Goal: Navigation & Orientation: Find specific page/section

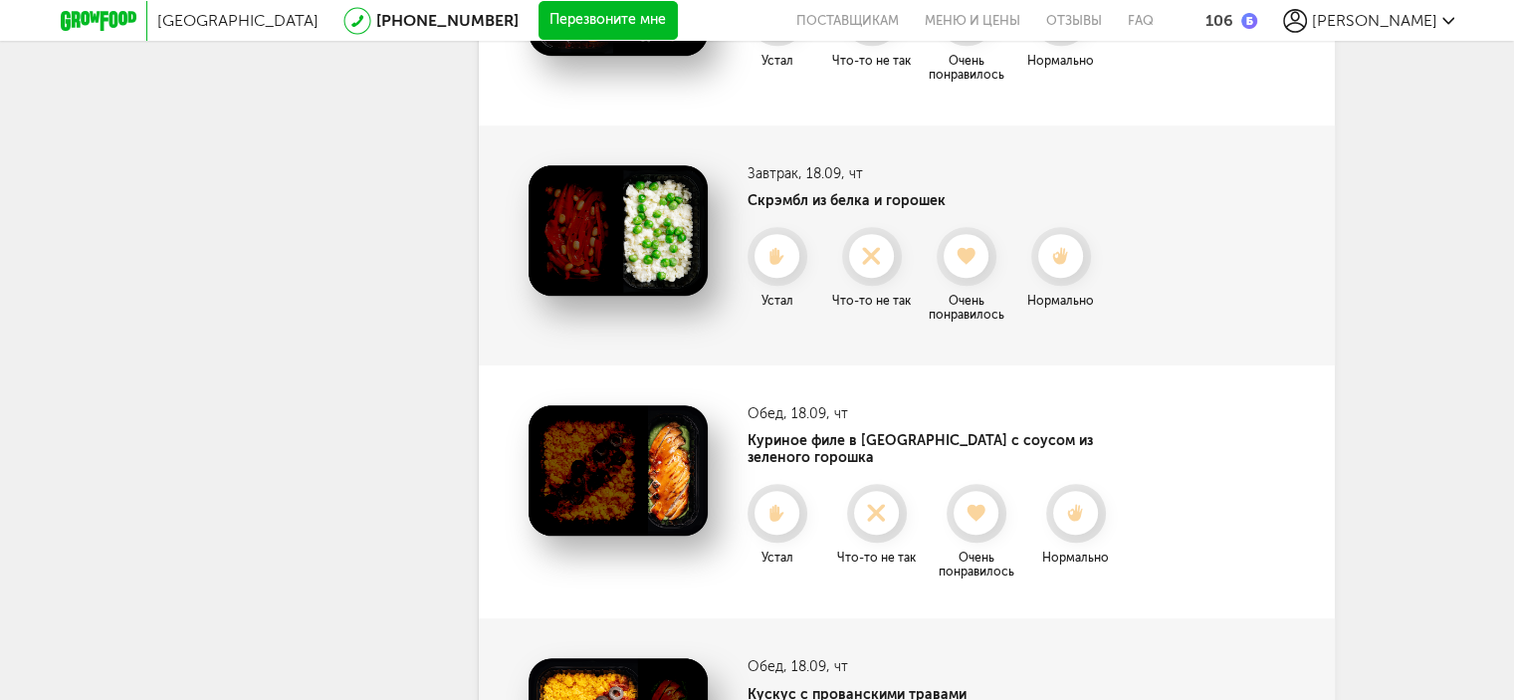
scroll to position [1027, 0]
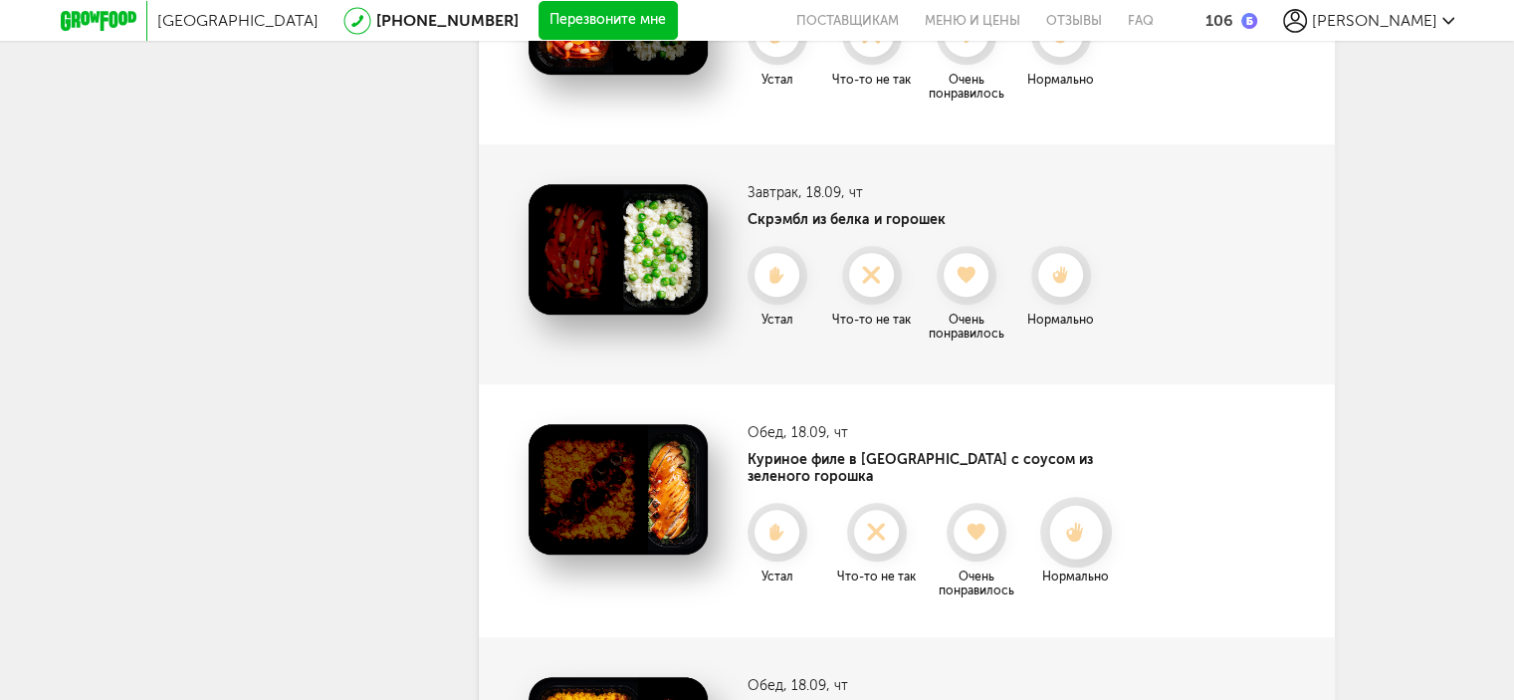
click at [1075, 529] on div at bounding box center [1075, 532] width 53 height 53
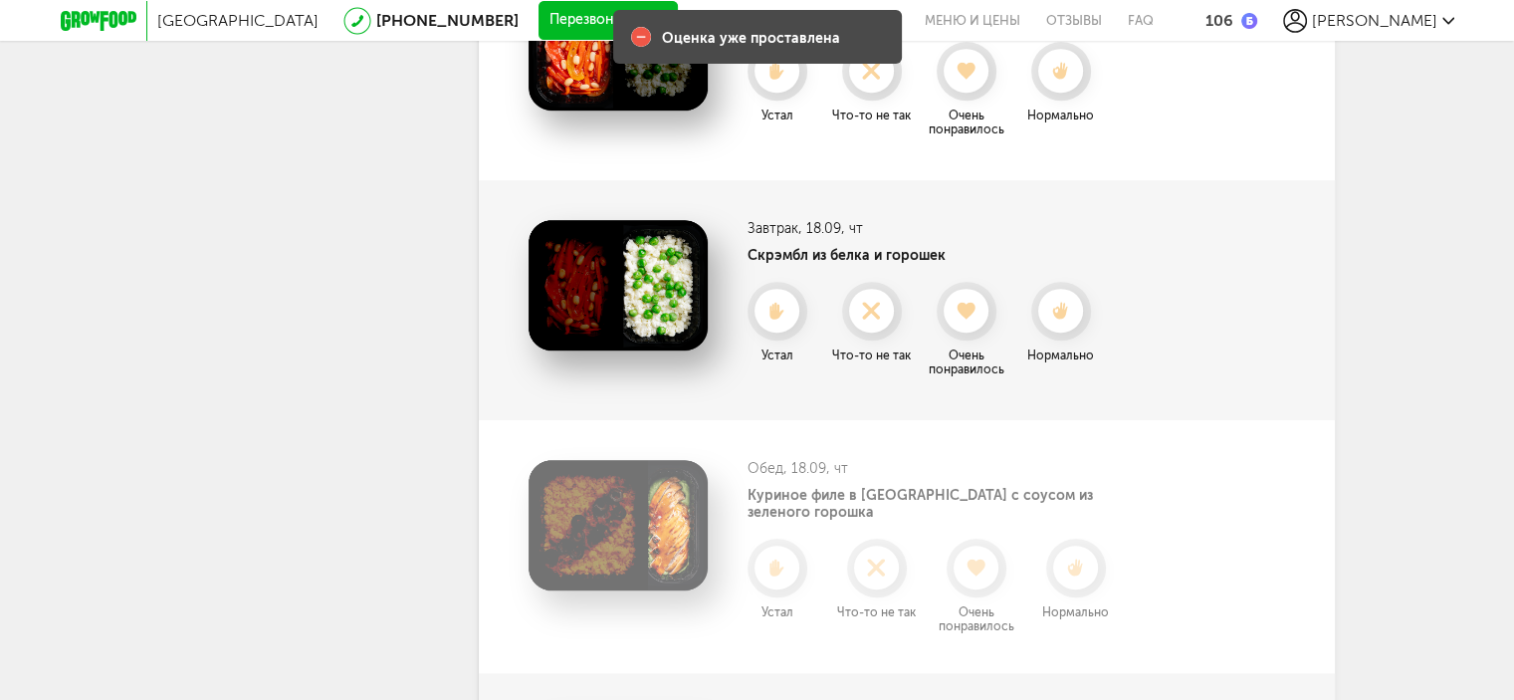
scroll to position [961, 0]
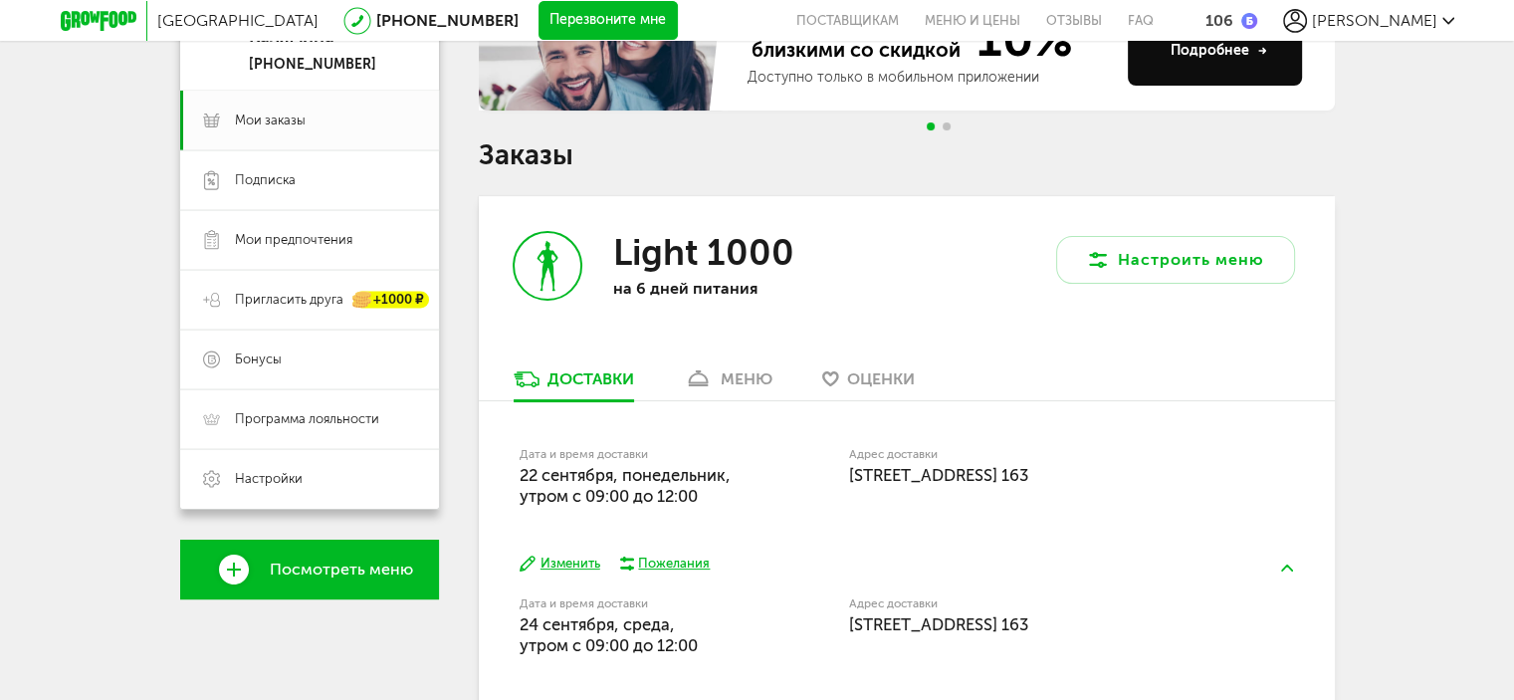
scroll to position [228, 0]
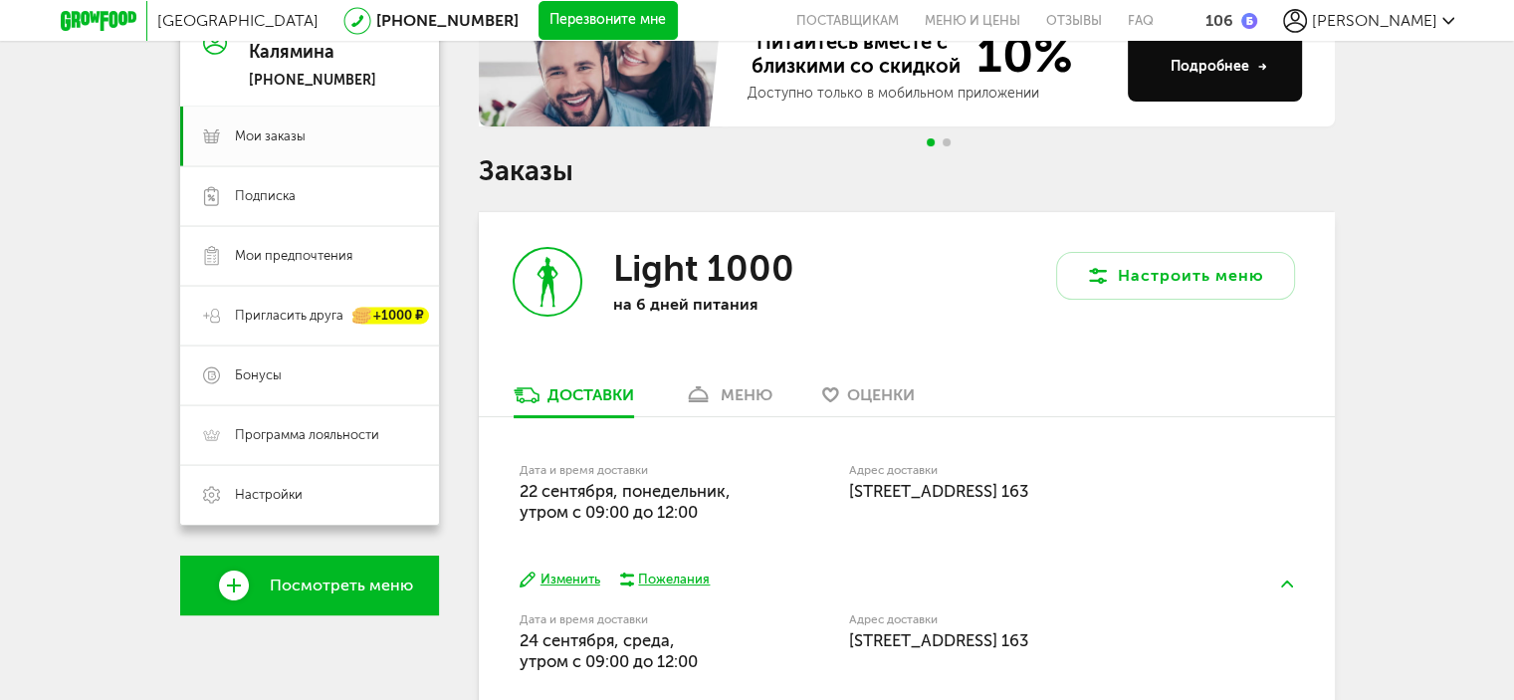
click at [870, 391] on span "Оценки" at bounding box center [881, 394] width 68 height 19
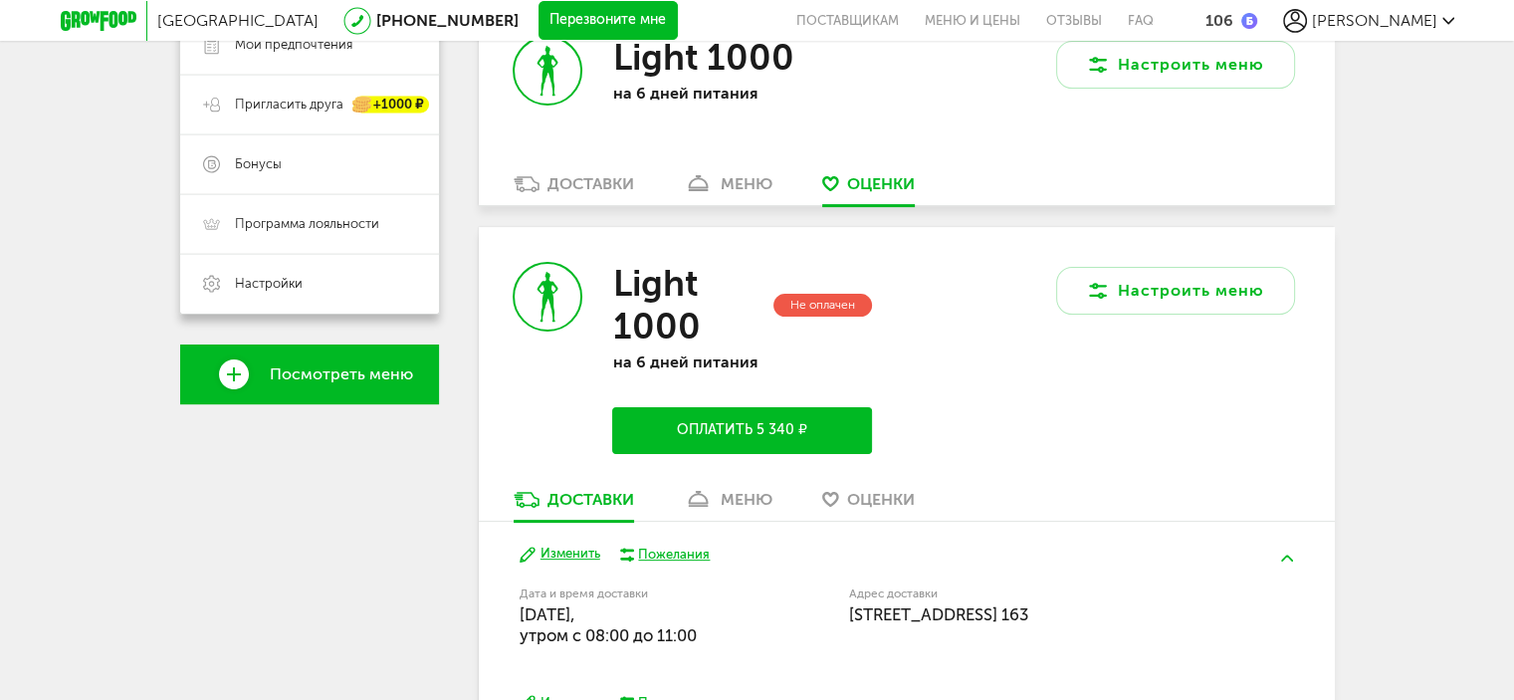
scroll to position [432, 0]
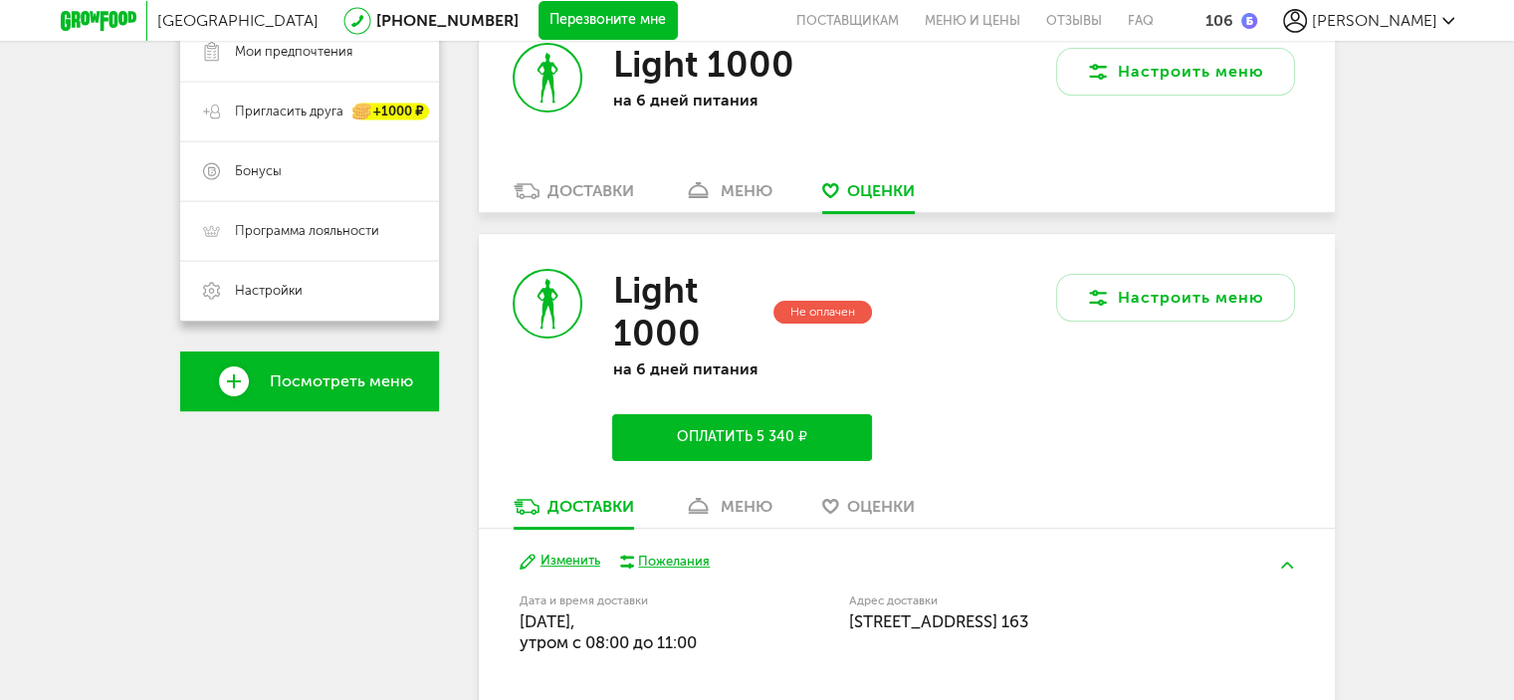
click at [886, 509] on span "Оценки" at bounding box center [881, 506] width 68 height 19
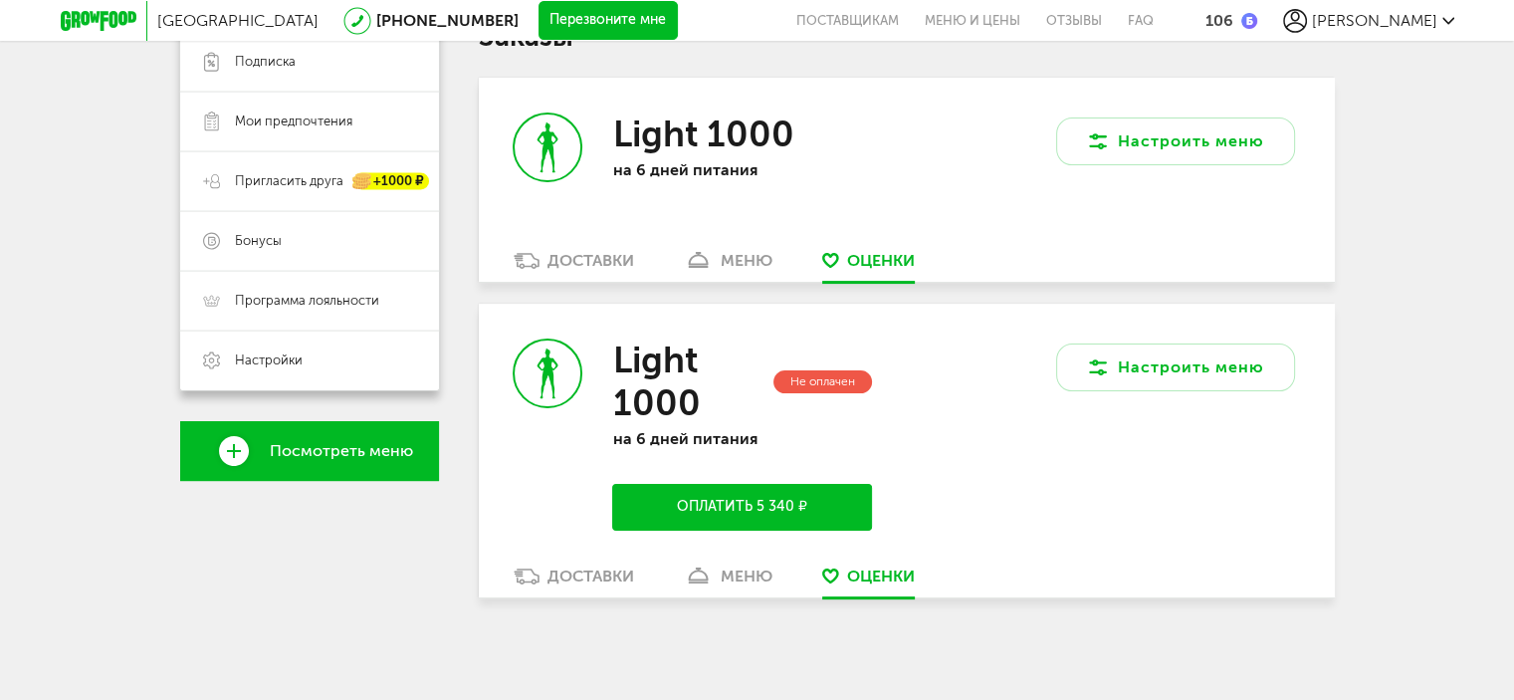
scroll to position [362, 0]
click at [596, 265] on div "Доставки" at bounding box center [590, 260] width 87 height 19
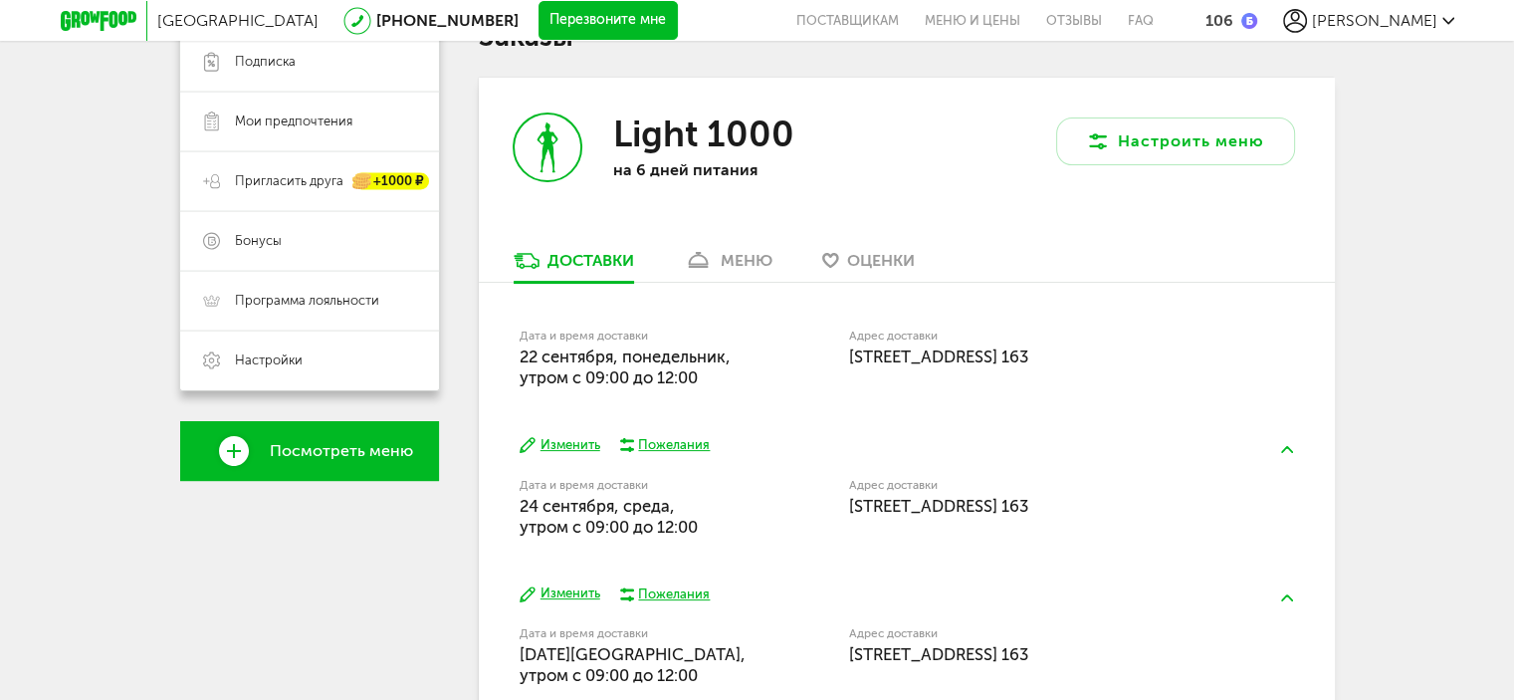
click at [760, 263] on div "меню" at bounding box center [747, 260] width 52 height 19
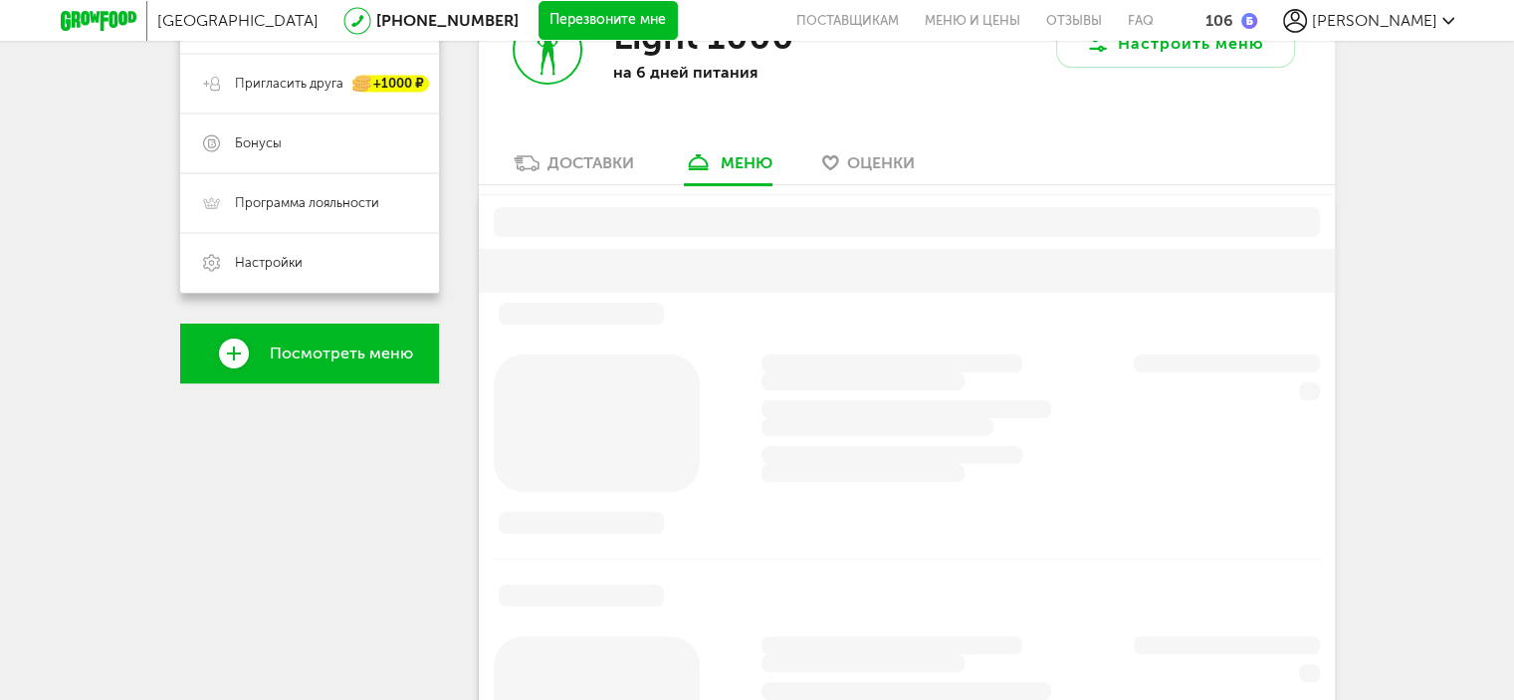
scroll to position [490, 0]
